Goal: Task Accomplishment & Management: Manage account settings

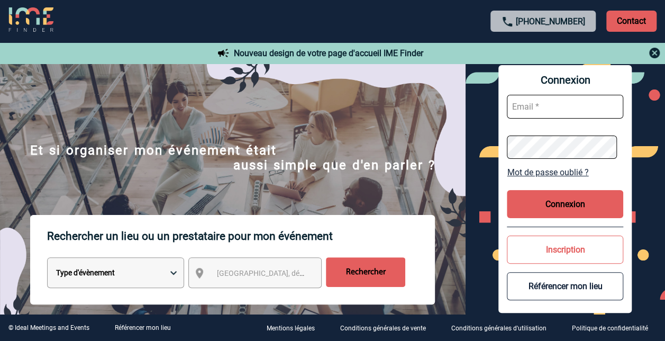
click at [552, 104] on input "text" at bounding box center [565, 107] width 116 height 24
type input "murielle.jean@sanofi.com"
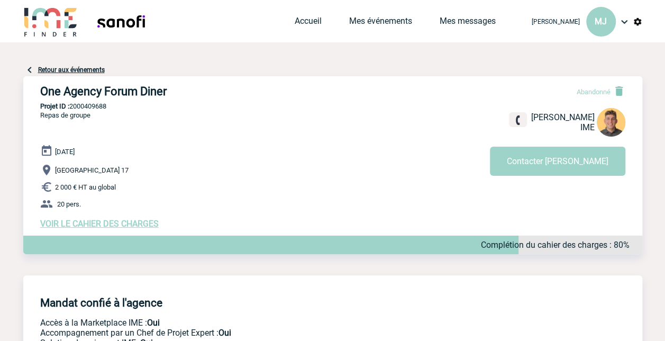
click at [30, 70] on img at bounding box center [29, 69] width 13 height 13
click at [45, 69] on link "Retour aux événements" at bounding box center [71, 69] width 67 height 7
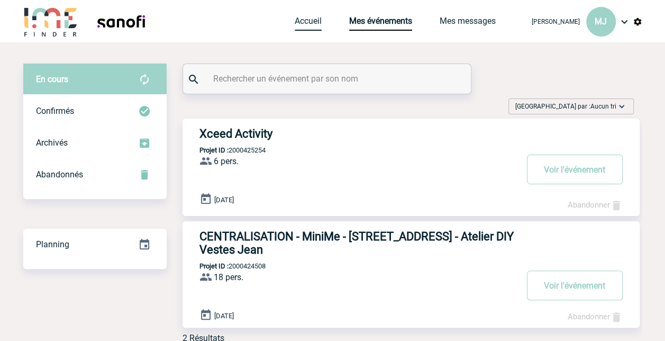
click at [307, 23] on link "Accueil" at bounding box center [308, 23] width 27 height 15
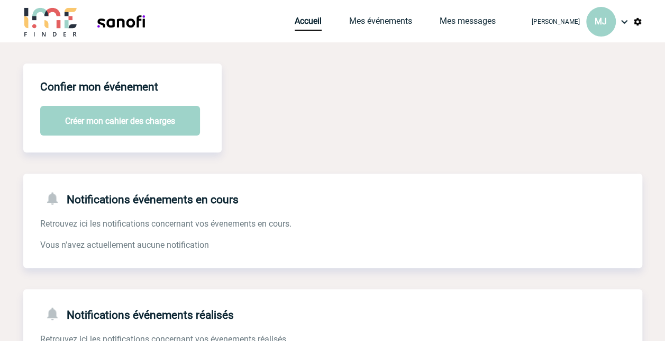
click at [638, 22] on img at bounding box center [637, 22] width 10 height 10
click at [627, 24] on img at bounding box center [624, 21] width 13 height 13
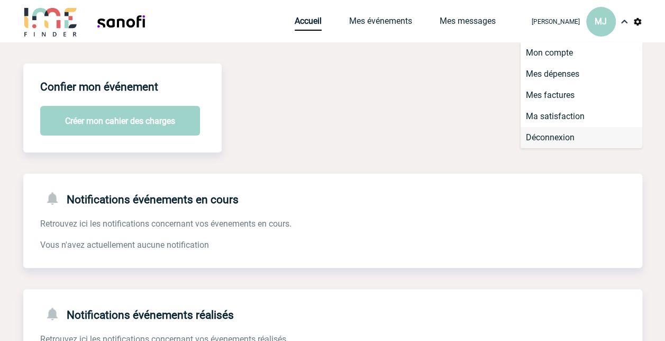
click at [565, 134] on li "Déconnexion" at bounding box center [581, 137] width 122 height 21
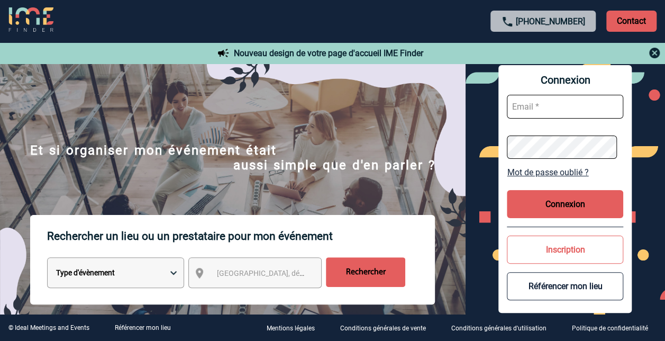
drag, startPoint x: 587, startPoint y: 21, endPoint x: 529, endPoint y: 26, distance: 58.5
click at [529, 26] on p "[PHONE_NUMBER]" at bounding box center [542, 21] width 105 height 21
copy link "1 45 72 07 14"
